Goal: Task Accomplishment & Management: Manage account settings

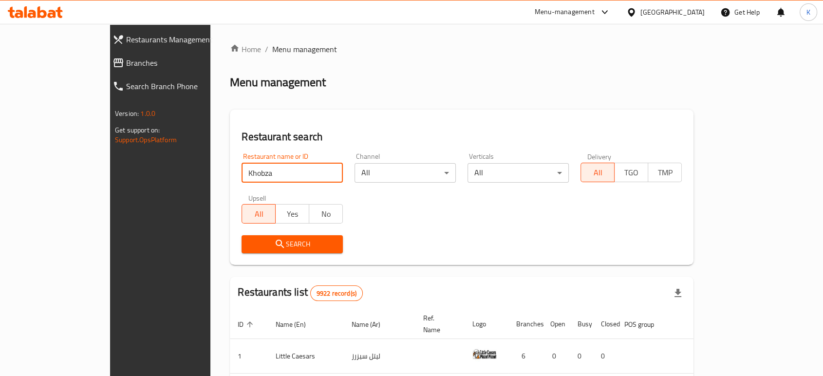
type input "Khobza"
click at [249, 240] on span "Search" at bounding box center [292, 244] width 86 height 12
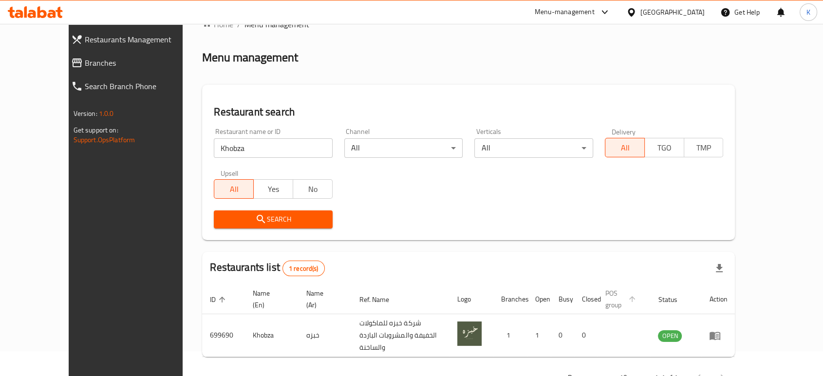
scroll to position [39, 0]
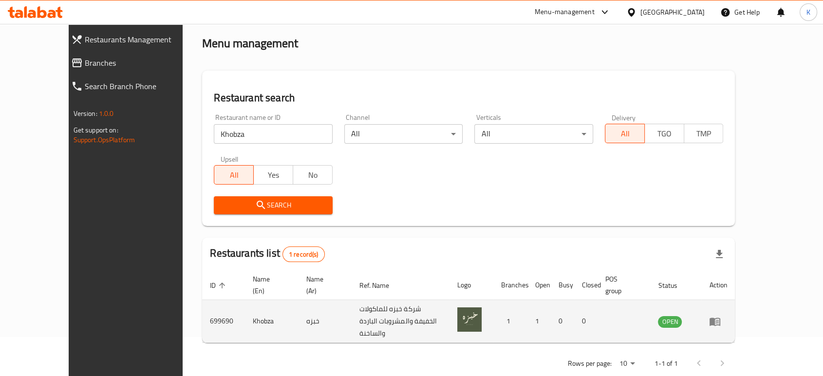
click at [734, 303] on td "enhanced table" at bounding box center [718, 321] width 34 height 43
click at [720, 315] on icon "enhanced table" at bounding box center [715, 321] width 12 height 12
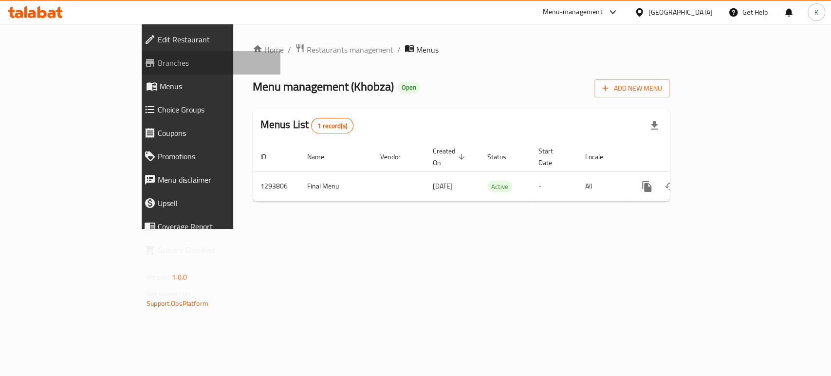
click at [158, 61] on span "Branches" at bounding box center [215, 63] width 115 height 12
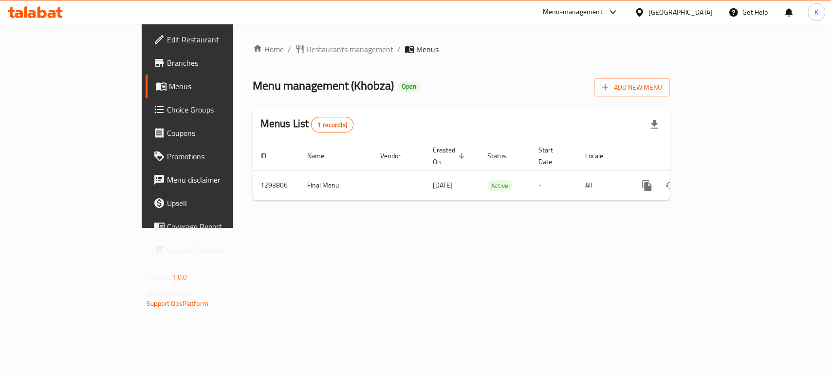
click at [167, 63] on span "Branches" at bounding box center [220, 63] width 106 height 12
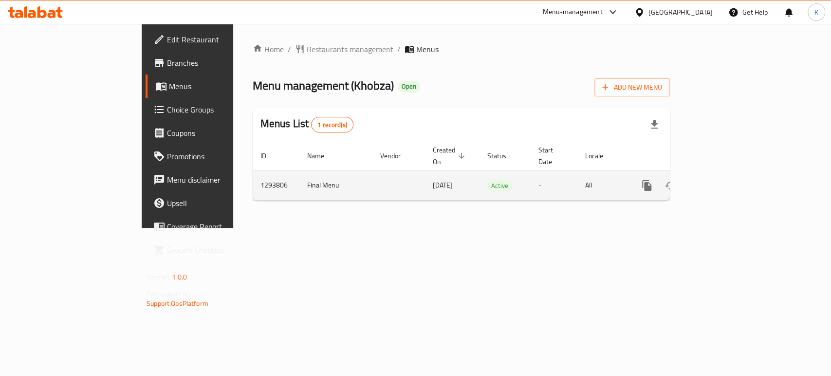
click at [729, 174] on link "enhanced table" at bounding box center [716, 185] width 23 height 23
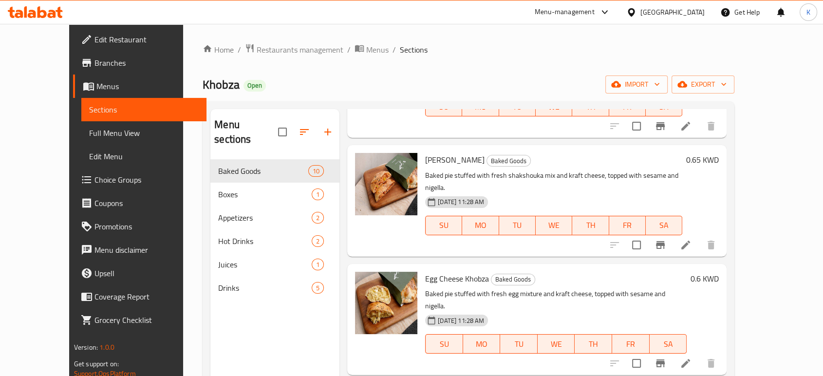
scroll to position [595, 0]
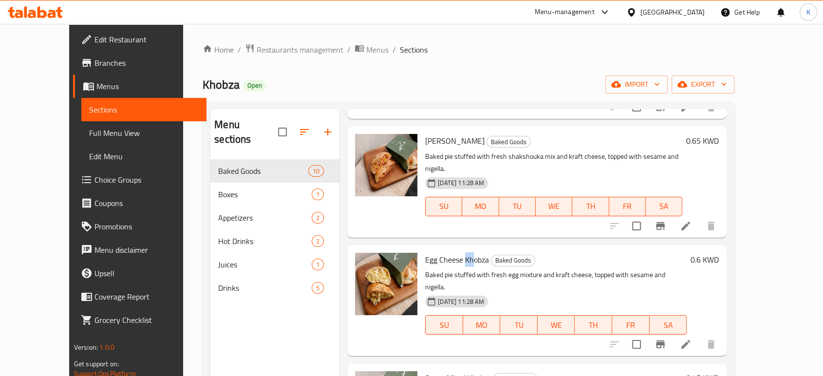
drag, startPoint x: 449, startPoint y: 219, endPoint x: 458, endPoint y: 218, distance: 8.8
click at [458, 252] on span "Egg Cheese Khobza" at bounding box center [457, 259] width 64 height 15
click at [448, 269] on p "Baked pie stuffed with fresh egg mixture and kraft cheese, topped with sesame a…" at bounding box center [555, 281] width 261 height 24
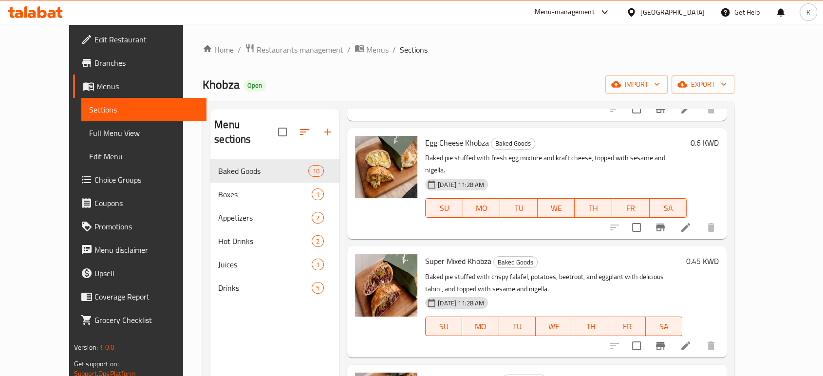
scroll to position [748, 0]
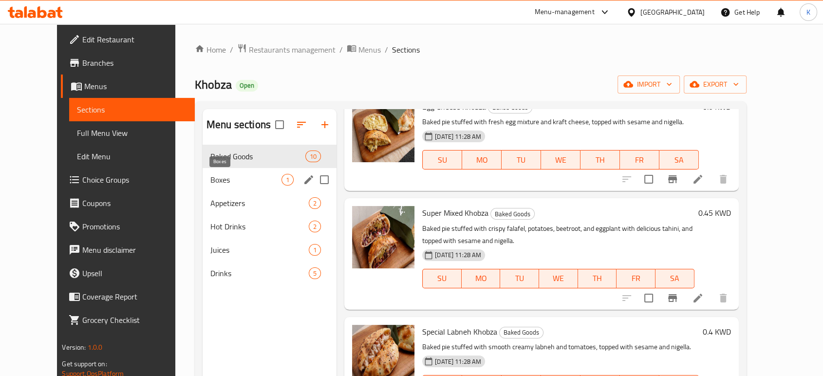
click at [212, 176] on span "Boxes" at bounding box center [245, 180] width 71 height 12
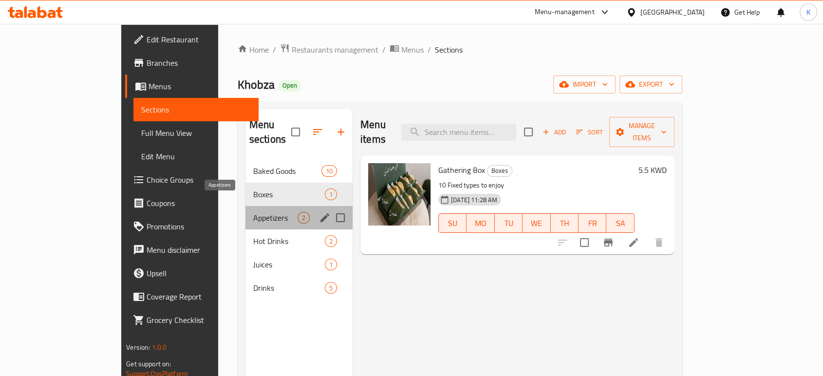
click at [253, 212] on span "Appetizers" at bounding box center [275, 218] width 44 height 12
